Goal: Browse casually

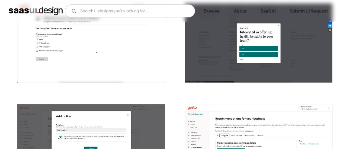
scroll to position [406, 0]
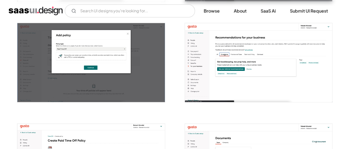
click at [93, 63] on img "open lightbox" at bounding box center [90, 62] width 147 height 79
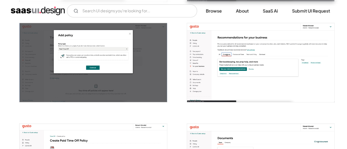
scroll to position [409, 0]
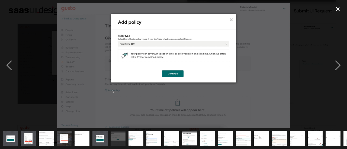
click at [340, 9] on div "close lightbox" at bounding box center [337, 9] width 18 height 12
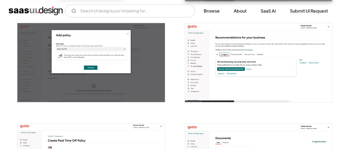
click at [205, 59] on img "open lightbox" at bounding box center [258, 62] width 147 height 79
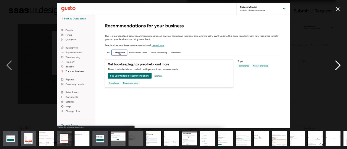
click at [342, 34] on div "next image" at bounding box center [337, 65] width 18 height 125
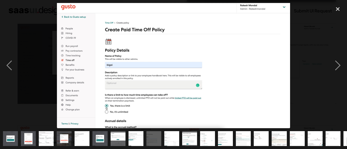
drag, startPoint x: 121, startPoint y: 29, endPoint x: 134, endPoint y: 91, distance: 63.1
click at [134, 91] on img at bounding box center [173, 65] width 233 height 125
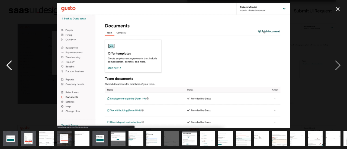
click at [11, 61] on div "previous image" at bounding box center [9, 65] width 18 height 125
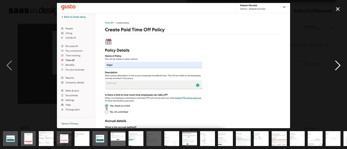
click at [329, 59] on div "next image" at bounding box center [337, 65] width 18 height 125
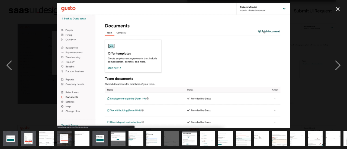
click at [325, 55] on div at bounding box center [173, 65] width 347 height 125
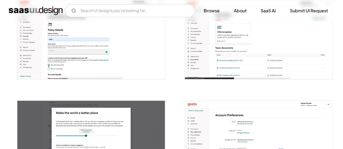
scroll to position [542, 0]
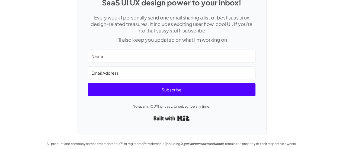
scroll to position [1628, 0]
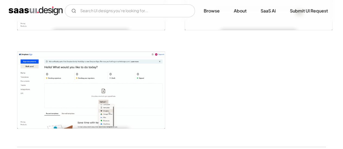
scroll to position [1111, 0]
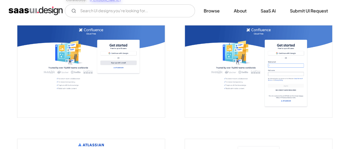
scroll to position [135, 0]
